Goal: Transaction & Acquisition: Book appointment/travel/reservation

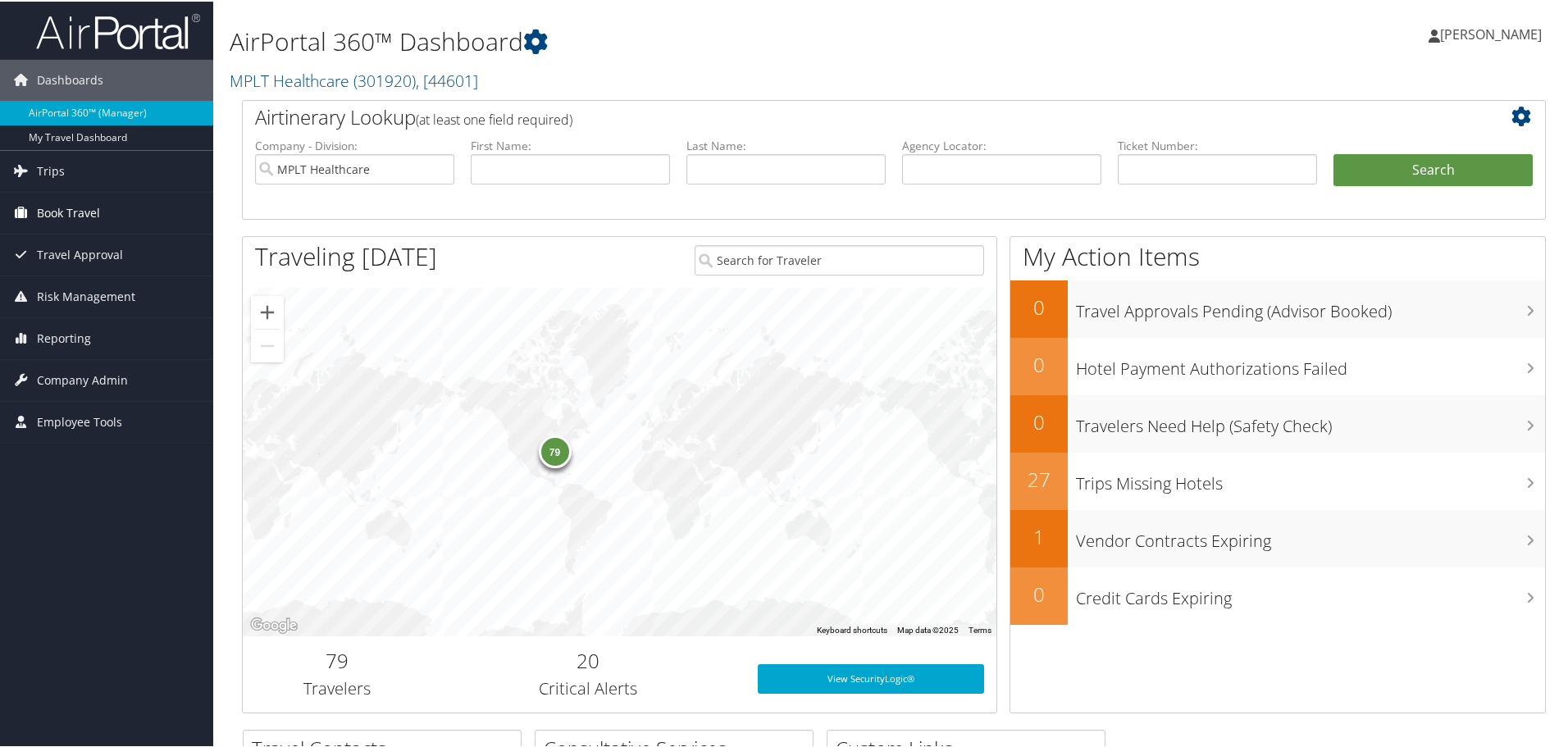
click at [41, 210] on span "Book Travel" at bounding box center [69, 212] width 63 height 41
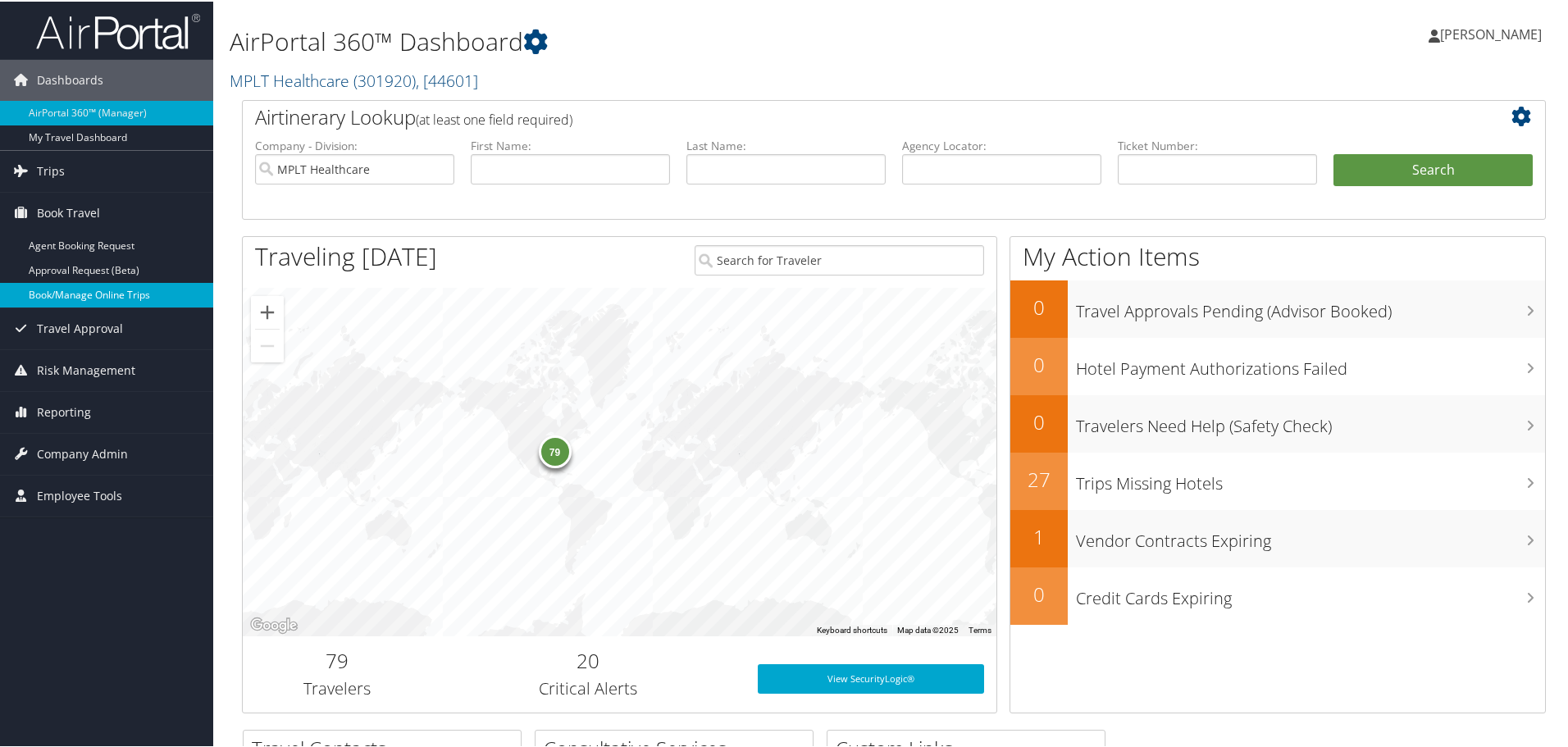
click at [46, 301] on link "Book/Manage Online Trips" at bounding box center [106, 294] width 213 height 25
